Goal: Find specific page/section: Find specific page/section

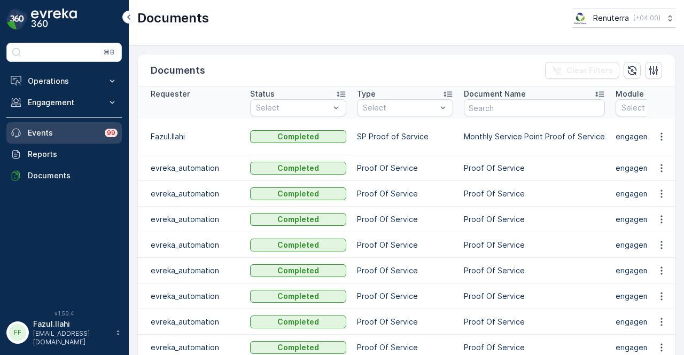
click at [54, 129] on p "Events" at bounding box center [63, 133] width 70 height 11
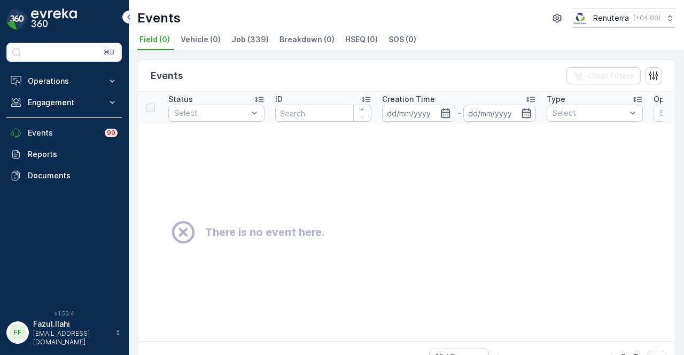
click at [341, 268] on td "There is no event here." at bounding box center [446, 232] width 617 height 217
click at [99, 92] on button "Engagement" at bounding box center [63, 102] width 115 height 21
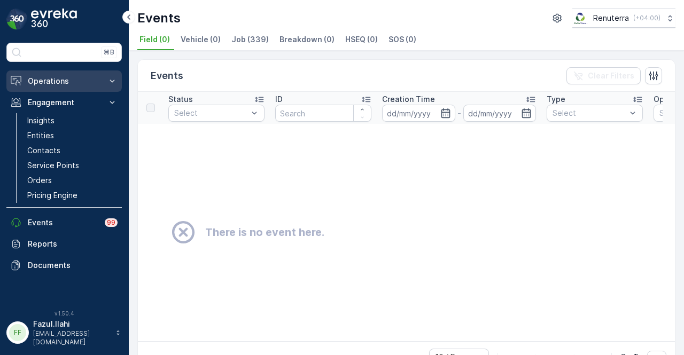
click at [104, 81] on button "Operations" at bounding box center [63, 80] width 115 height 21
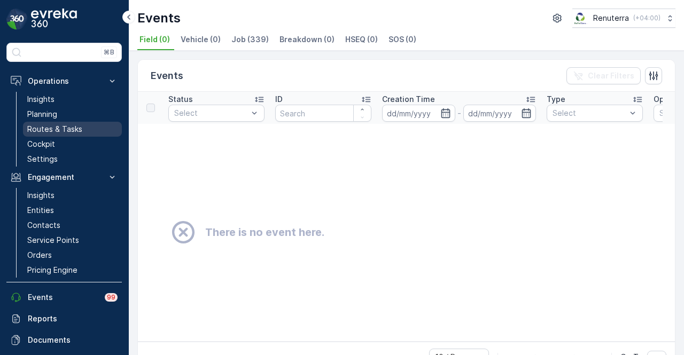
click at [92, 129] on link "Routes & Tasks" at bounding box center [72, 129] width 99 height 15
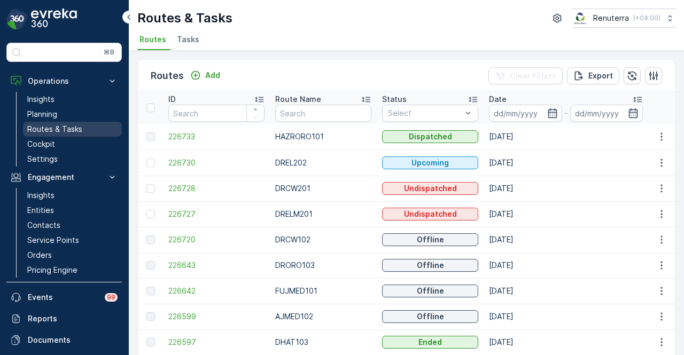
click at [70, 129] on p "Routes & Tasks" at bounding box center [54, 129] width 55 height 11
click at [75, 114] on link "Planning" at bounding box center [72, 114] width 99 height 15
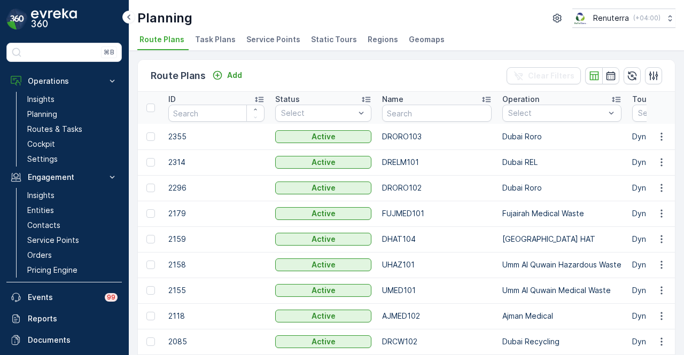
click at [284, 43] on span "Service Points" at bounding box center [273, 39] width 54 height 11
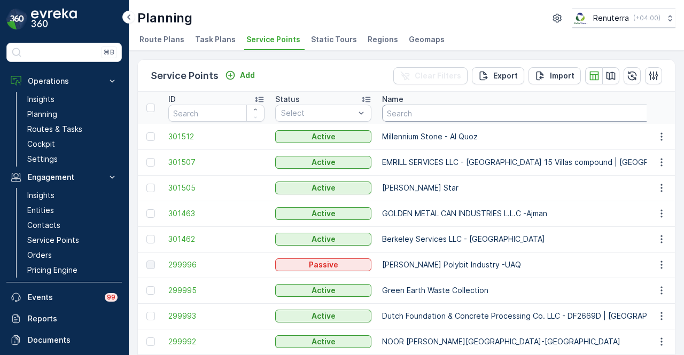
click at [456, 112] on input "text" at bounding box center [538, 113] width 313 height 17
type input "dutch"
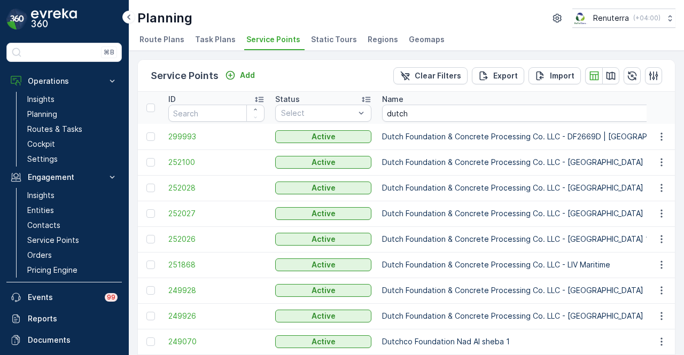
scroll to position [53, 0]
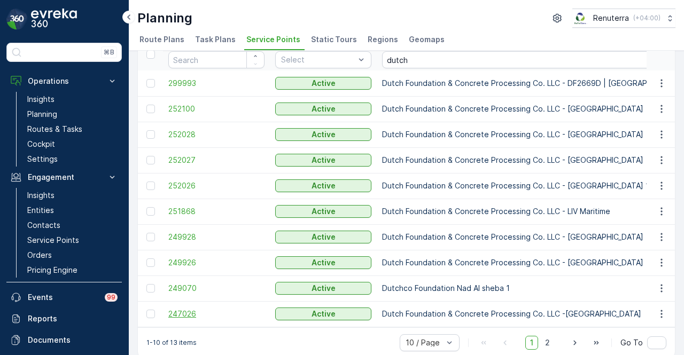
click at [192, 309] on span "247026" at bounding box center [216, 314] width 96 height 11
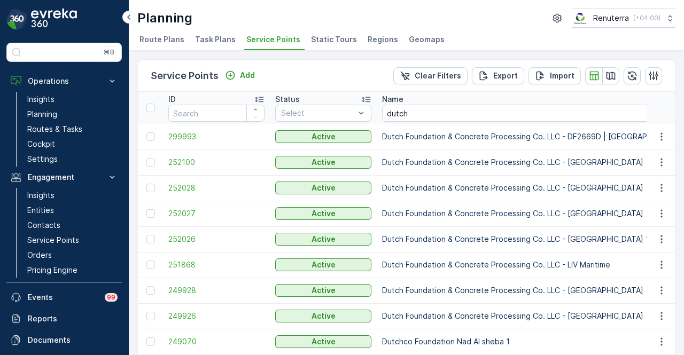
click at [195, 270] on td "251868" at bounding box center [216, 265] width 107 height 26
click at [188, 266] on span "251868" at bounding box center [216, 265] width 96 height 11
